Goal: Find specific page/section: Find specific page/section

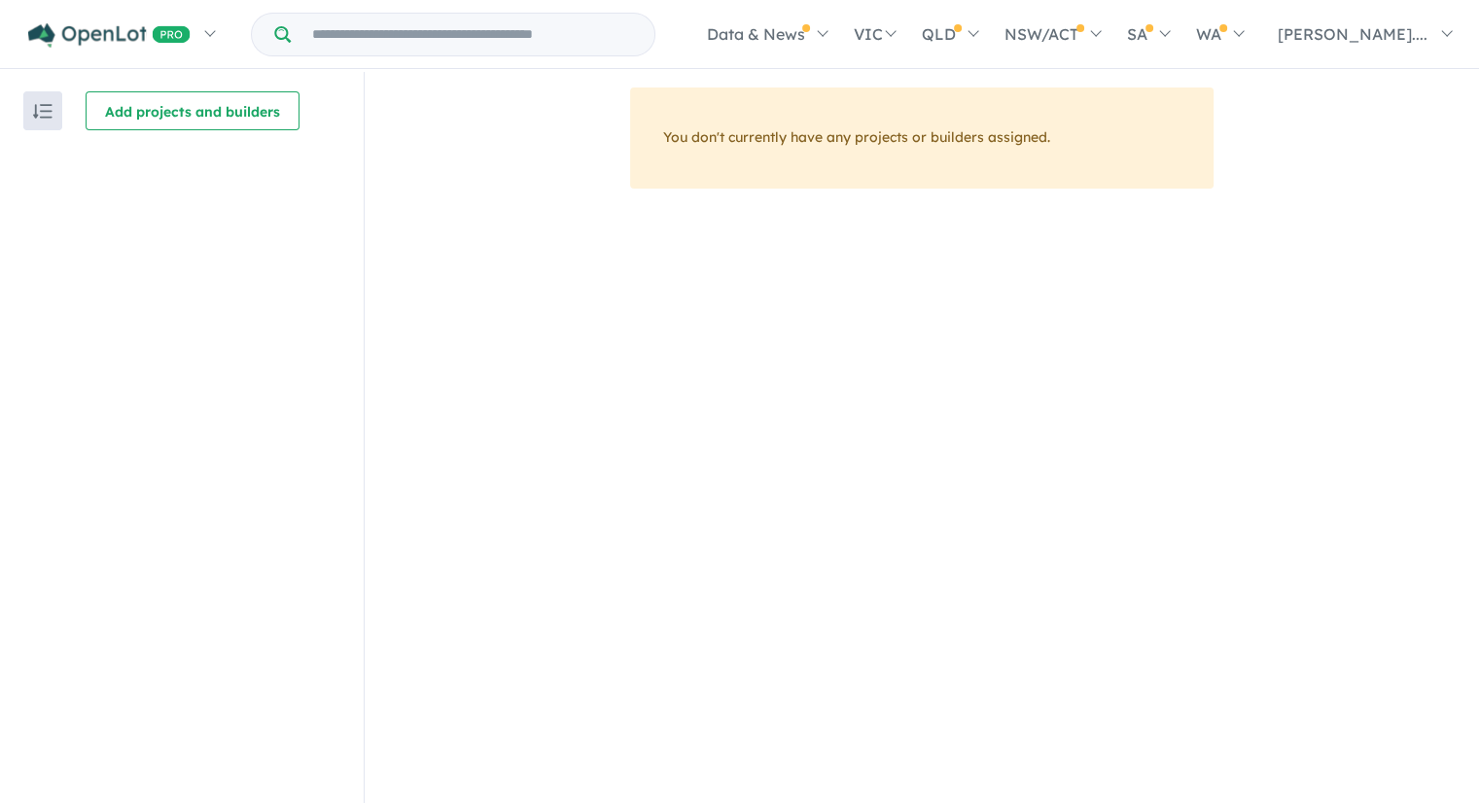
click at [43, 117] on img "button" at bounding box center [42, 111] width 19 height 15
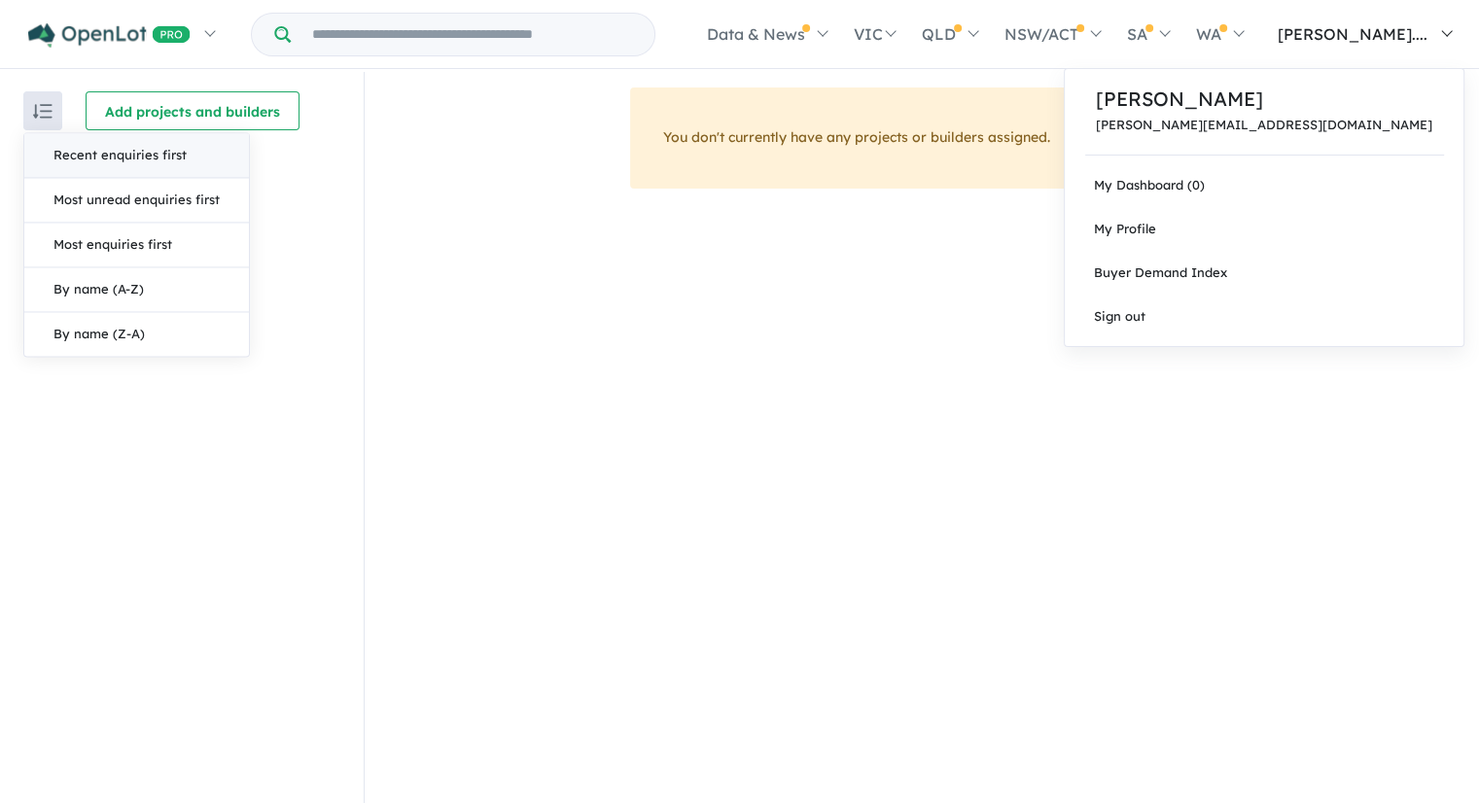
click at [1439, 36] on link "[PERSON_NAME]...." at bounding box center [1360, 34] width 208 height 68
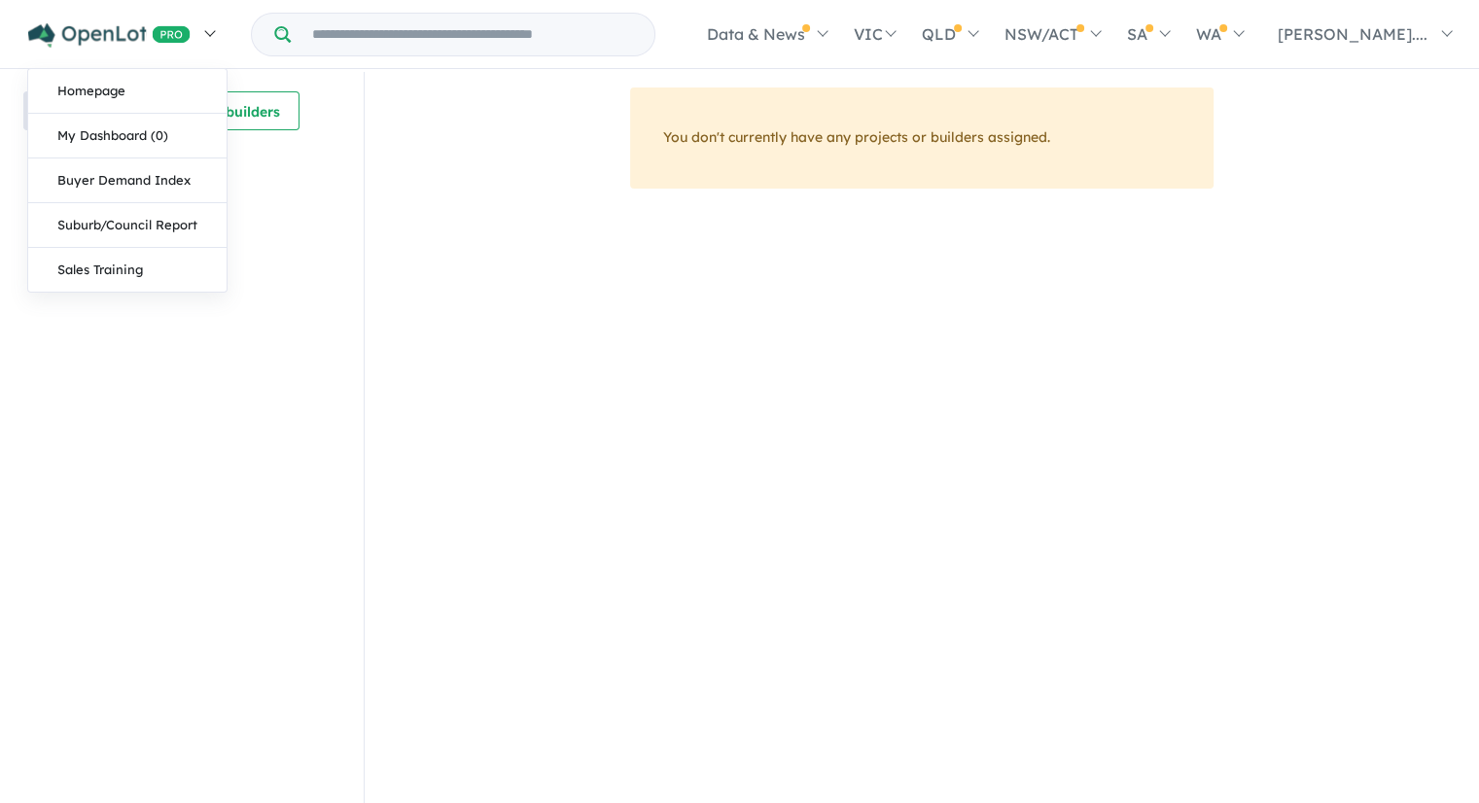
click at [214, 32] on link at bounding box center [121, 34] width 213 height 68
click at [163, 227] on link "Suburb/Council Report" at bounding box center [127, 225] width 198 height 45
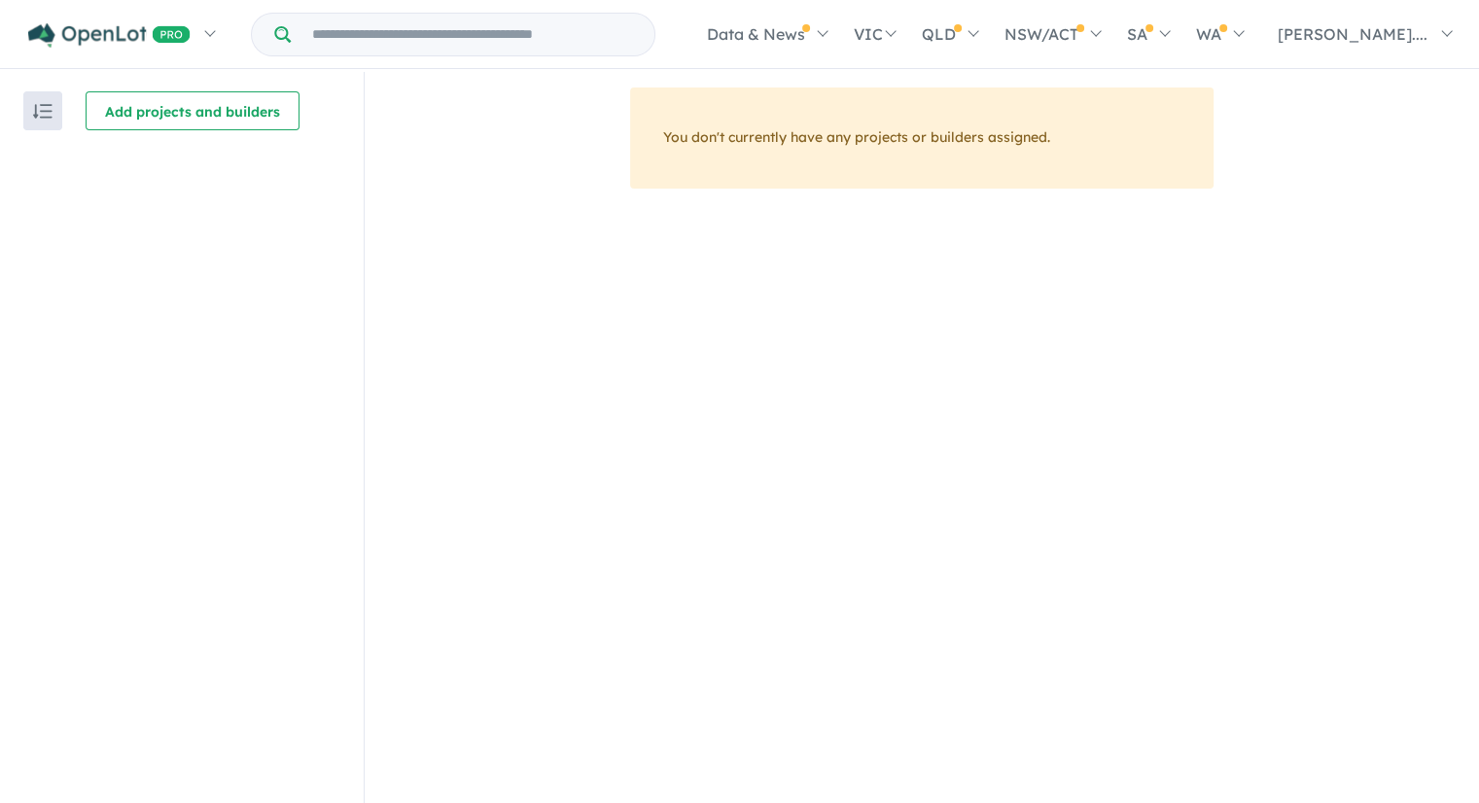
click at [342, 40] on input "Try estate name, suburb, builder or developer" at bounding box center [473, 35] width 356 height 42
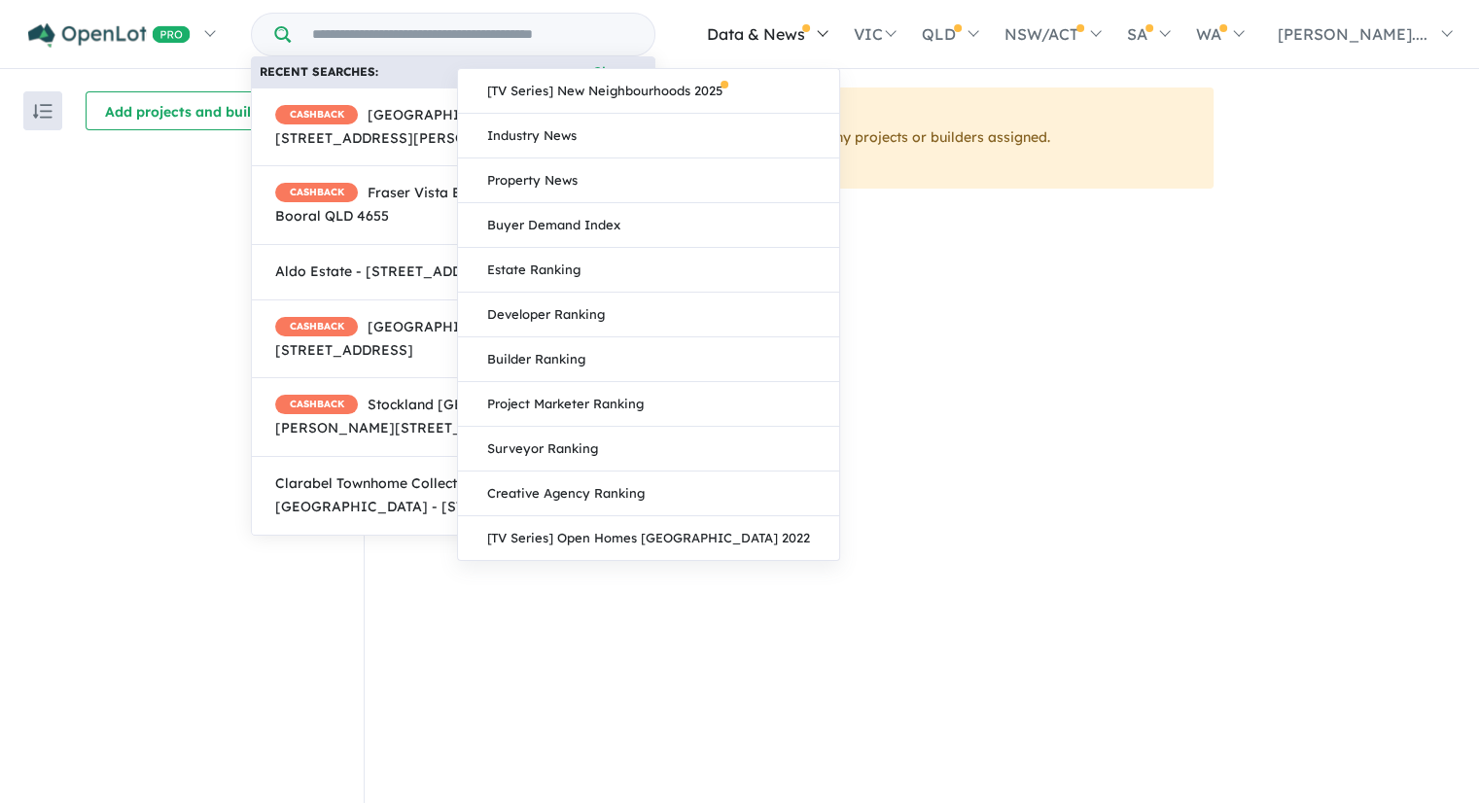
click at [839, 33] on link "Data & News" at bounding box center [765, 34] width 147 height 68
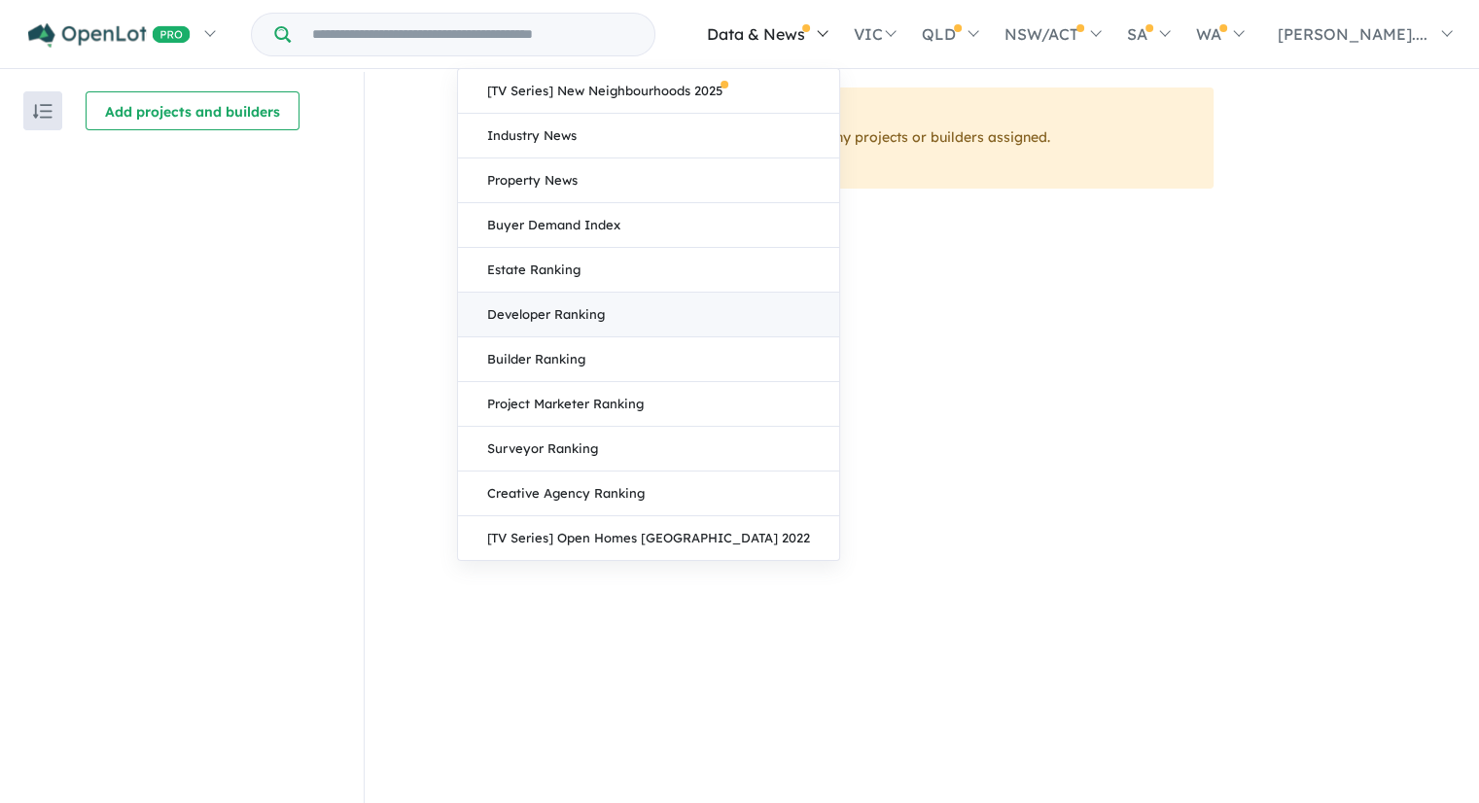
click at [710, 317] on link "Developer Ranking" at bounding box center [648, 315] width 381 height 45
